Goal: Task Accomplishment & Management: Manage account settings

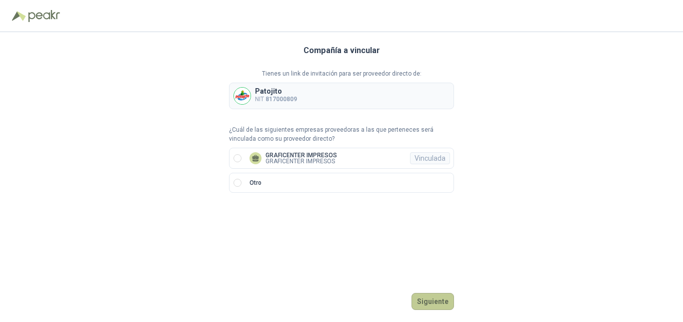
click at [438, 301] on button "Siguiente" at bounding box center [433, 301] width 43 height 17
click at [293, 206] on p "Selecciona una compañía" at bounding box center [341, 202] width 225 height 10
click at [438, 155] on div "Vinculada" at bounding box center [430, 158] width 40 height 12
click at [436, 300] on button "Ingresar" at bounding box center [435, 301] width 40 height 17
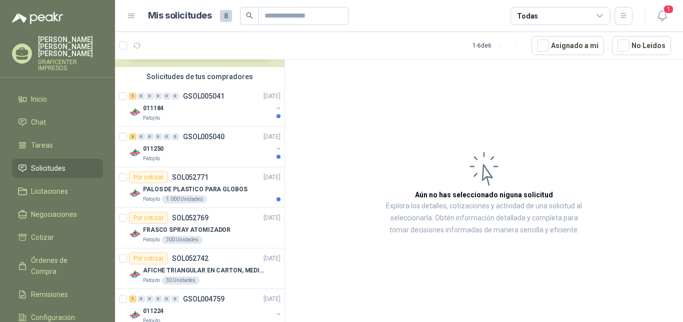
scroll to position [83, 0]
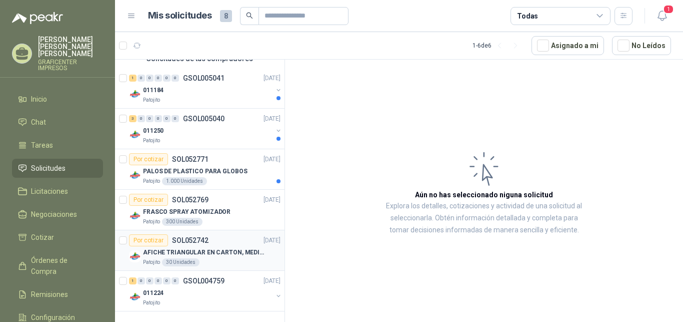
click at [185, 246] on div "Por cotizar SOL052742" at bounding box center [169, 240] width 80 height 12
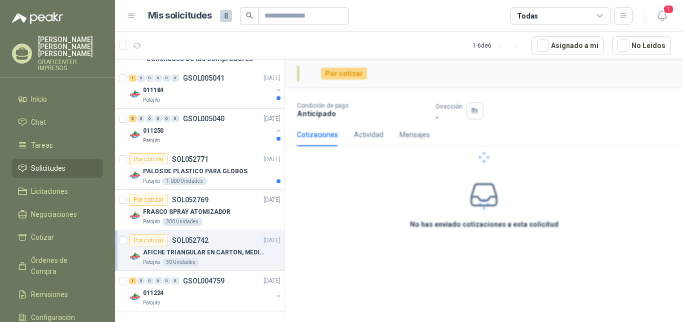
scroll to position [83, 0]
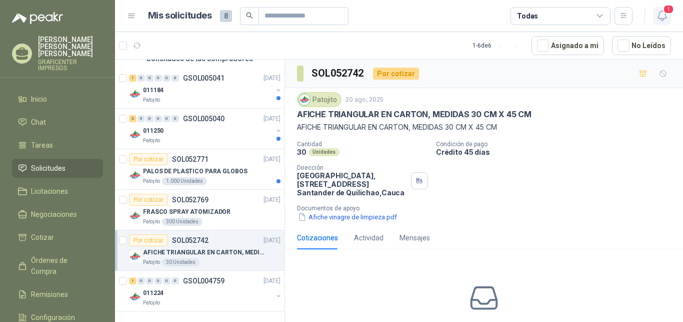
click at [672, 13] on span "1" at bounding box center [668, 10] width 11 height 10
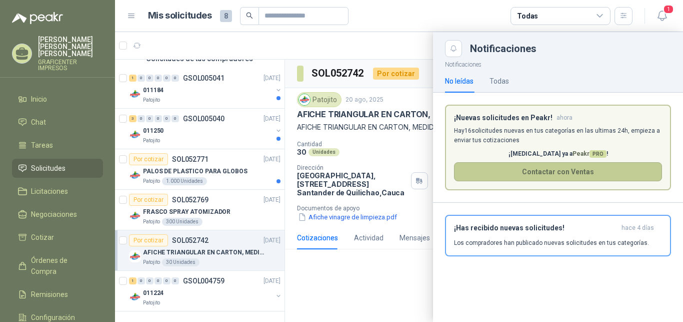
click at [567, 176] on button "Contactar con Ventas" at bounding box center [558, 171] width 208 height 19
drag, startPoint x: 279, startPoint y: 148, endPoint x: 296, endPoint y: 75, distance: 75.0
click at [296, 75] on div at bounding box center [399, 177] width 568 height 290
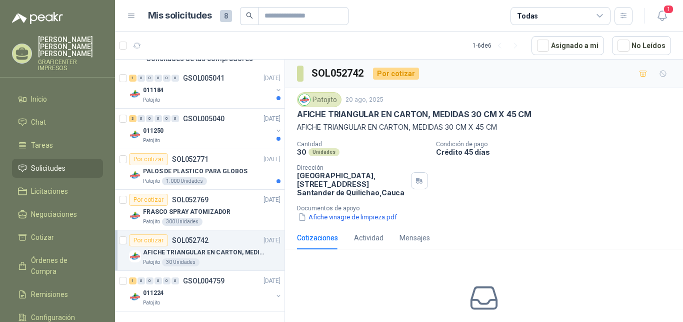
click at [161, 45] on article "1 - 6 de 6 Asignado a mi No Leídos" at bounding box center [399, 45] width 568 height 27
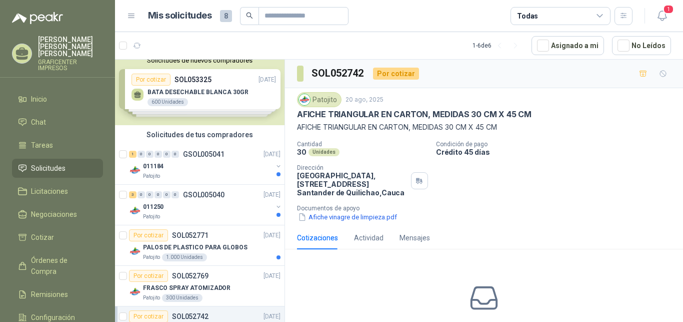
scroll to position [0, 0]
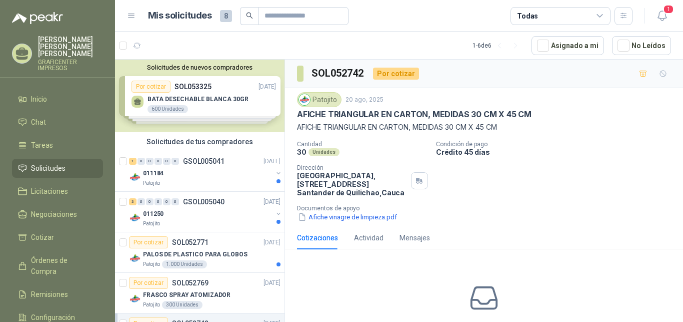
click at [202, 100] on div "Solicitudes de nuevos compradores Por cotizar SOL053325 [DATE] BATA DESECHABLE …" at bounding box center [200, 96] width 170 height 73
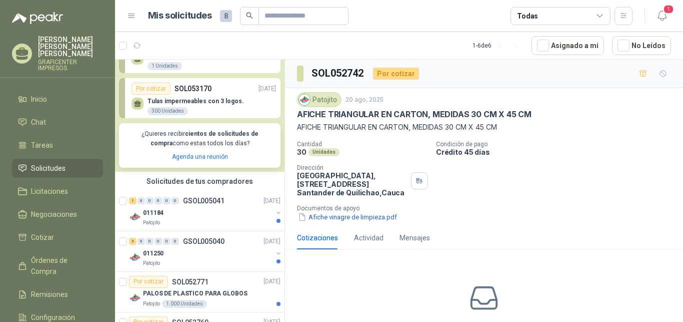
scroll to position [153, 0]
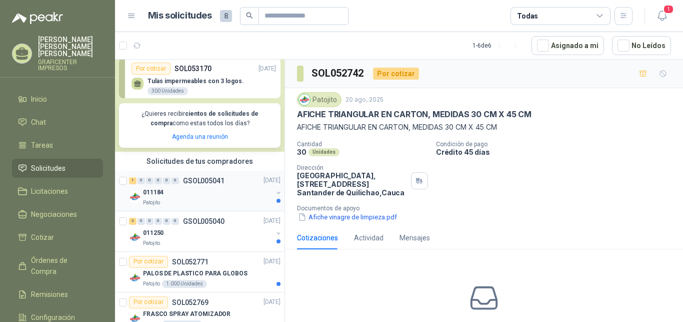
click at [162, 197] on div "011184" at bounding box center [208, 193] width 130 height 12
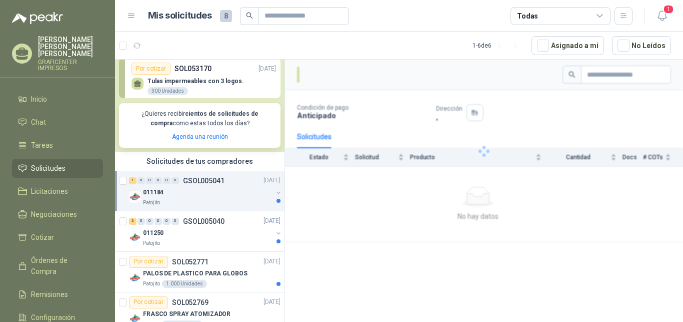
scroll to position [153, 0]
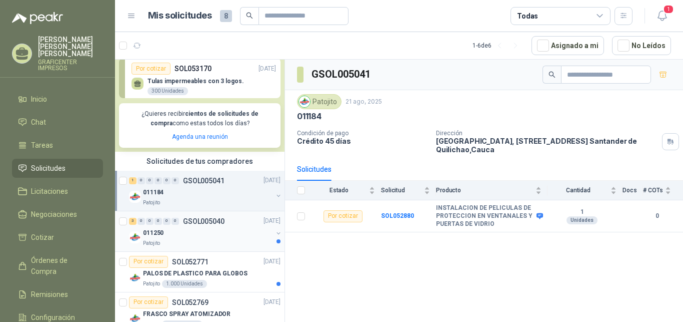
click at [165, 236] on div "011250" at bounding box center [208, 233] width 130 height 12
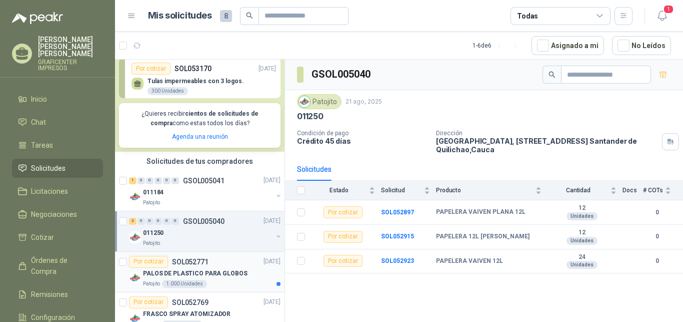
click at [180, 274] on p "PALOS DE PLASTICO PARA GLOBOS" at bounding box center [195, 274] width 105 height 10
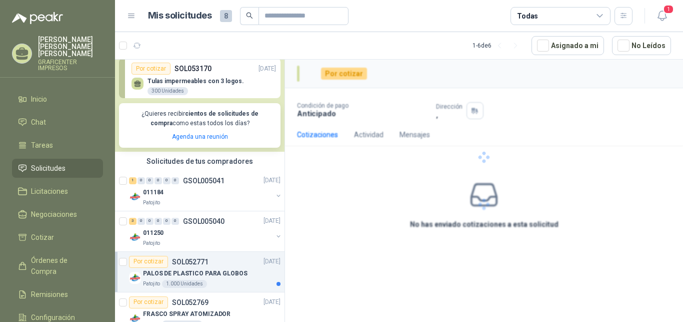
scroll to position [153, 0]
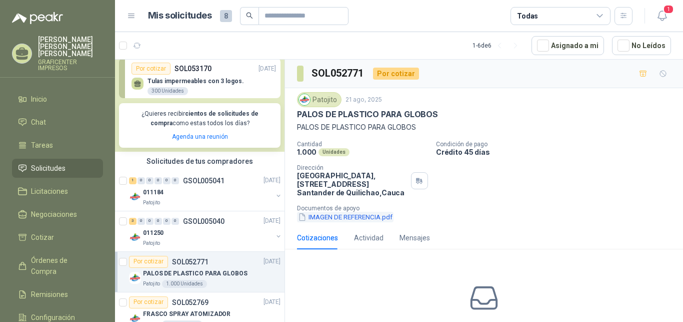
click at [346, 217] on button "IMAGEN DE REFERENCIA.pdf" at bounding box center [345, 217] width 97 height 11
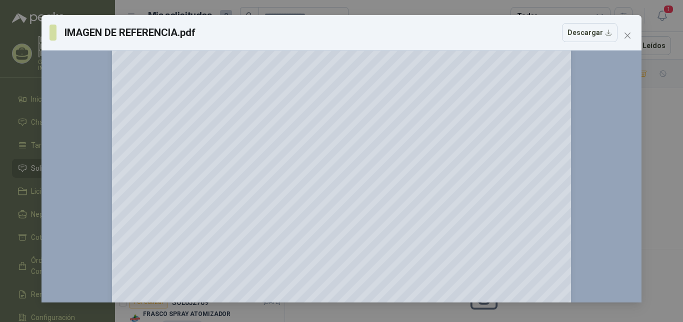
scroll to position [51, 0]
click at [629, 36] on icon "close" at bounding box center [628, 36] width 8 height 8
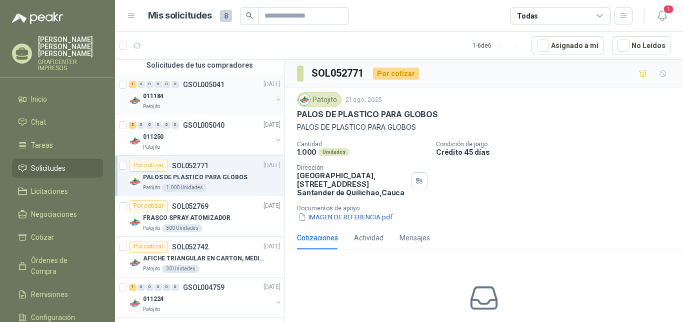
scroll to position [256, 0]
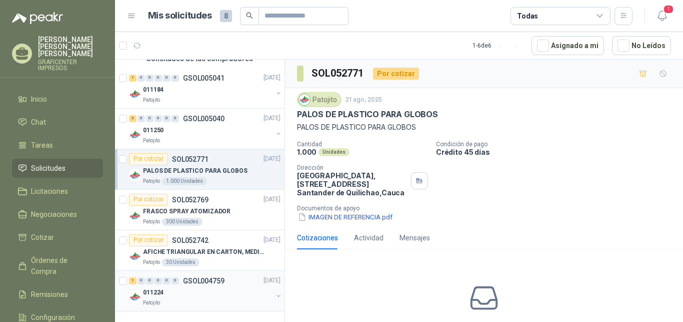
click at [169, 293] on div "011224" at bounding box center [208, 293] width 130 height 12
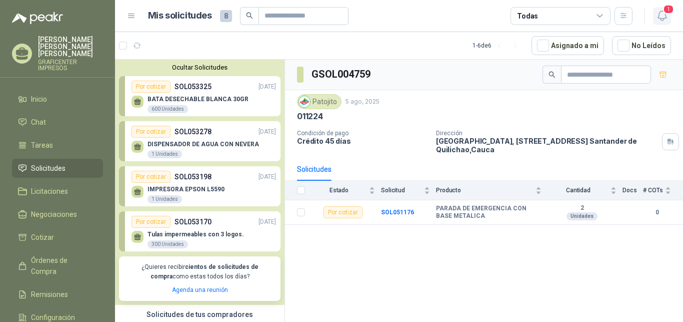
click at [668, 10] on span "1" at bounding box center [668, 10] width 11 height 10
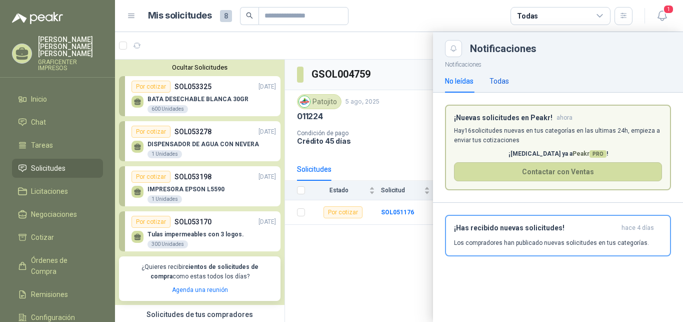
click at [502, 82] on div "Todas" at bounding box center [500, 81] width 20 height 11
click at [589, 280] on div "Notificaciones No leídas Todas ¡Nuevas solicitudes en Peakr! ahora Hay 16 solic…" at bounding box center [558, 189] width 250 height 265
click at [42, 163] on span "Solicitudes" at bounding box center [48, 168] width 35 height 11
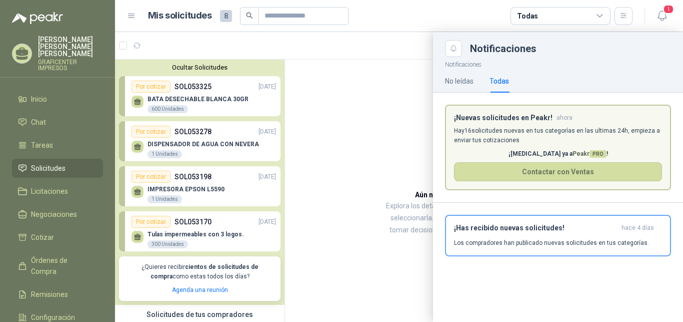
click at [635, 56] on div "Notificaciones" at bounding box center [558, 48] width 226 height 17
click at [527, 285] on div "Notificaciones No leídas Todas ¡Nuevas solicitudes en Peakr! ahora Hay 16 solic…" at bounding box center [558, 189] width 250 height 265
click at [343, 106] on div at bounding box center [399, 177] width 568 height 290
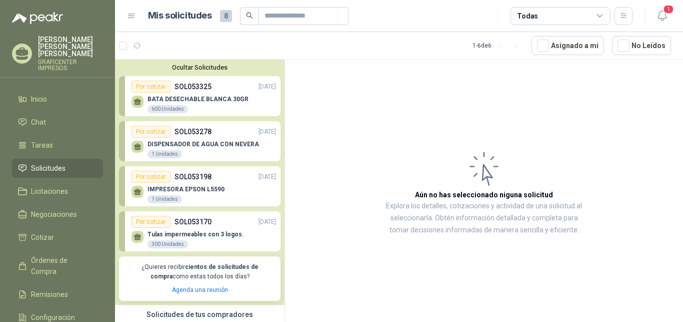
click at [198, 98] on p "BATA DESECHABLE BLANCA 30GR" at bounding box center [198, 99] width 101 height 7
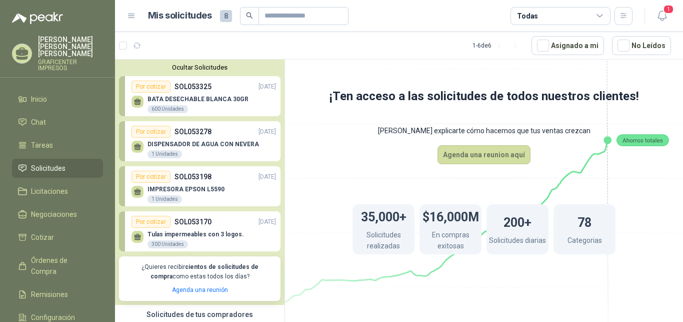
click at [204, 95] on div "BATA DESECHABLE BLANCA 30GR 600 Unidades" at bounding box center [204, 103] width 145 height 21
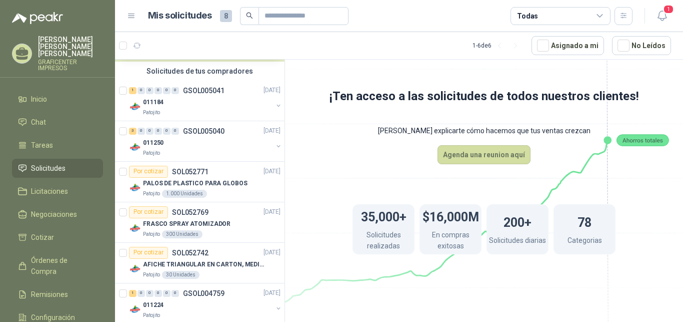
scroll to position [256, 0]
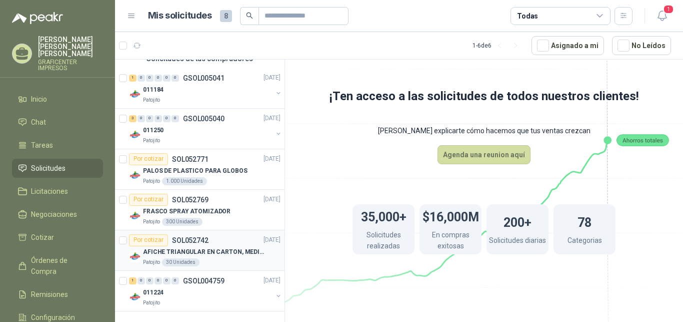
click at [200, 256] on p "AFICHE TRIANGULAR EN CARTON, MEDIDAS 30 CM X 45 CM" at bounding box center [205, 252] width 125 height 10
